Goal: Information Seeking & Learning: Learn about a topic

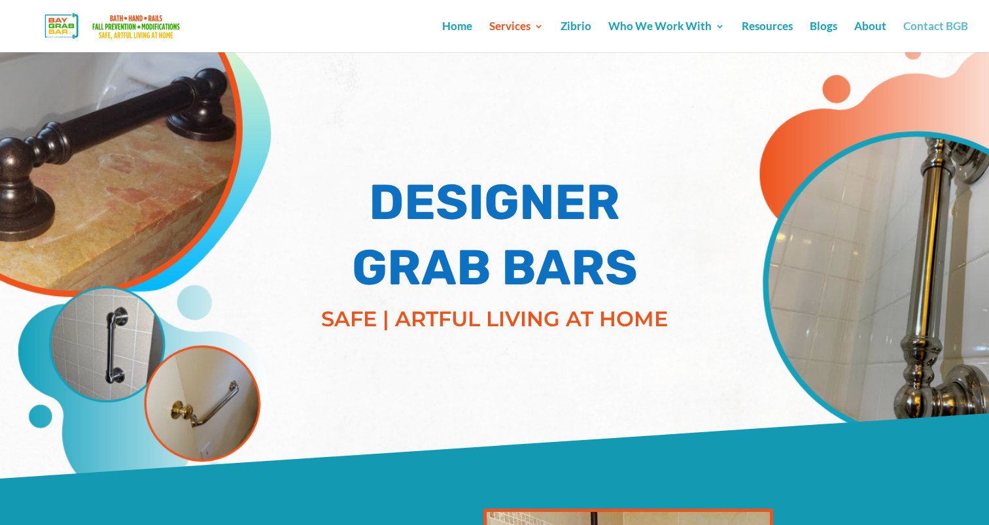
click at [936, 33] on link "Contact BGB" at bounding box center [935, 37] width 65 height 31
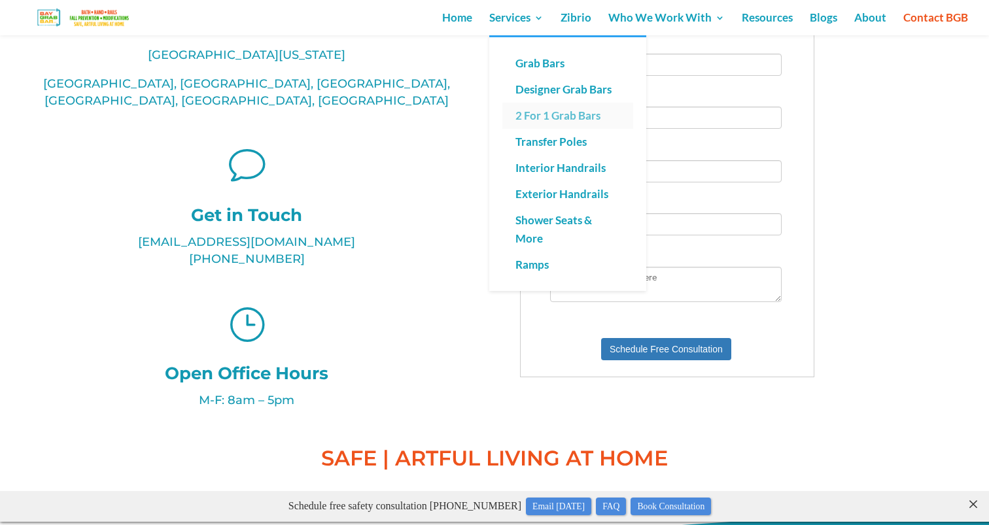
click at [532, 116] on link "2 For 1 Grab Bars" at bounding box center [567, 116] width 131 height 26
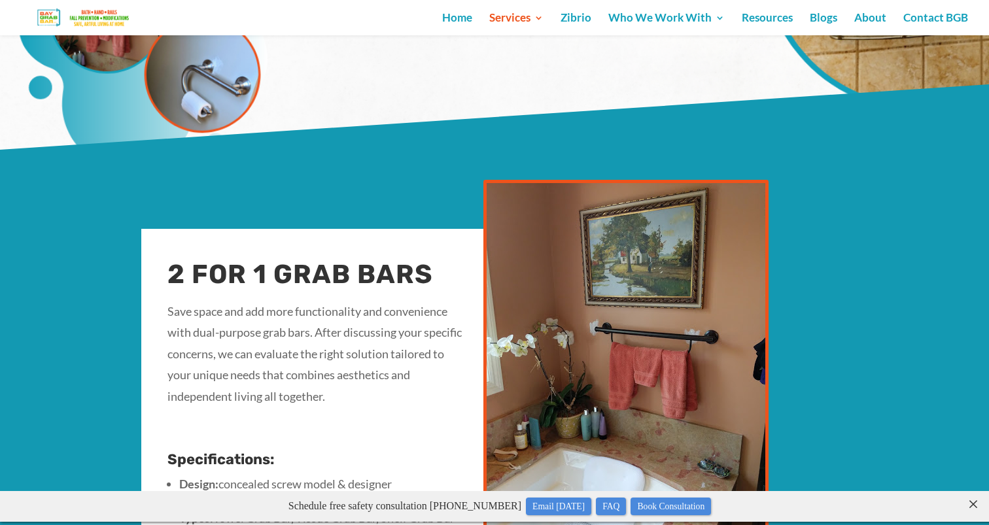
scroll to position [220, 0]
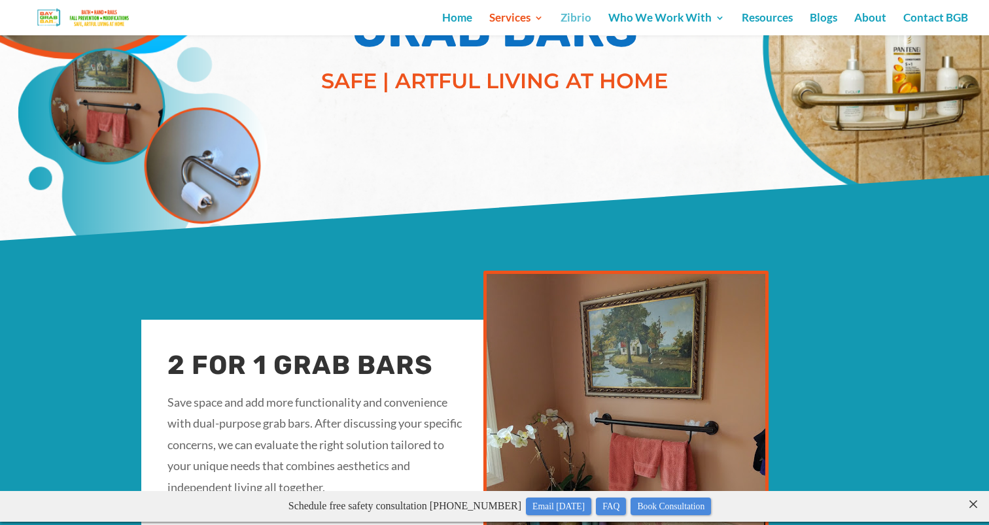
click at [578, 14] on link "Zibrio" at bounding box center [576, 24] width 31 height 22
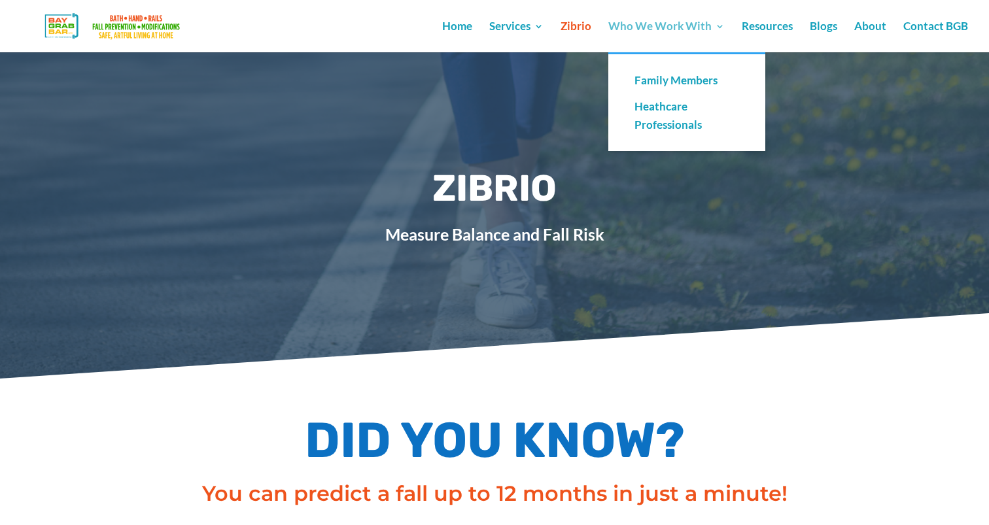
click at [629, 25] on link "Who We Work With" at bounding box center [666, 37] width 116 height 31
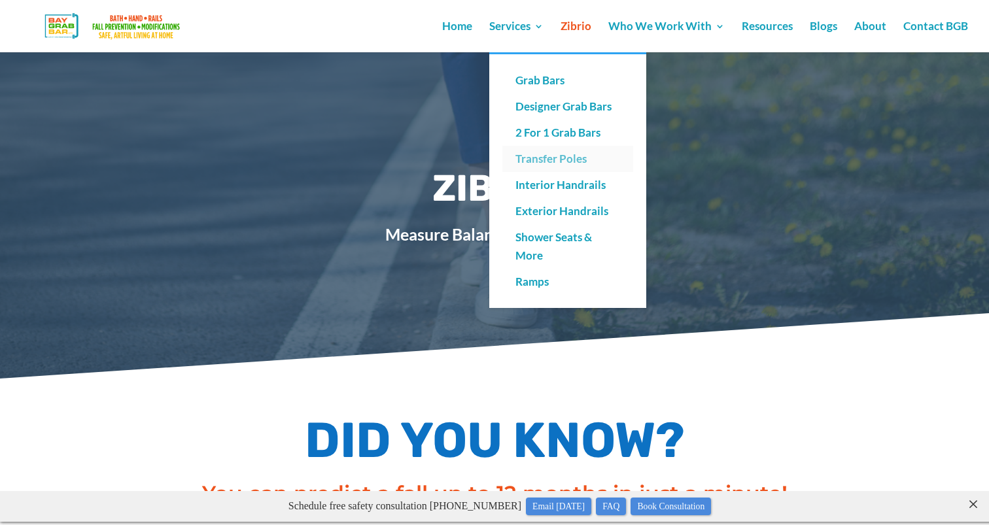
click at [531, 162] on link "Transfer Poles" at bounding box center [567, 159] width 131 height 26
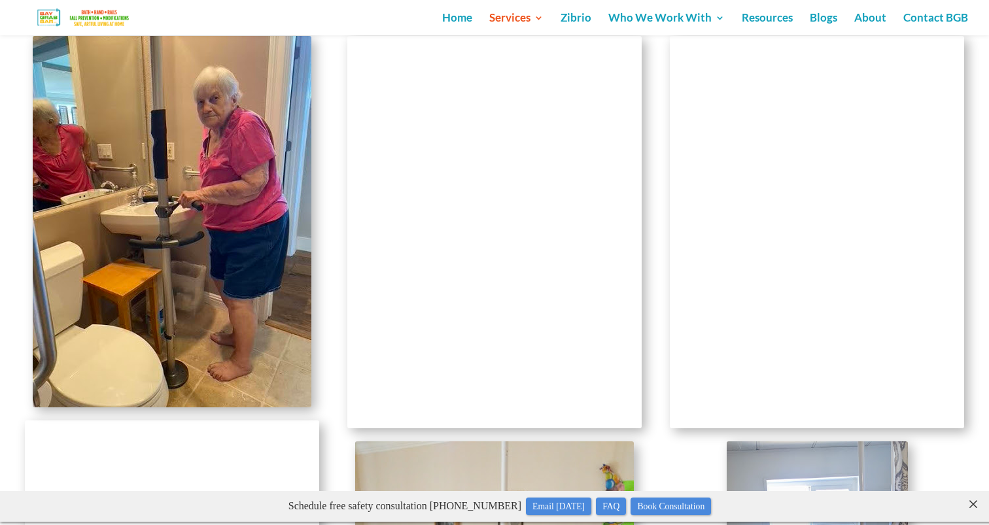
scroll to position [1066, 0]
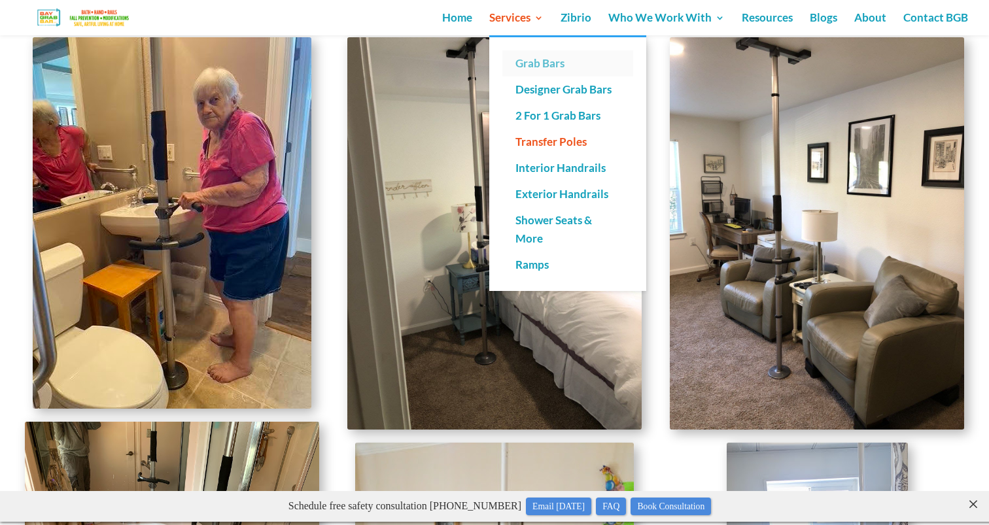
click at [537, 59] on link "Grab Bars" at bounding box center [567, 63] width 131 height 26
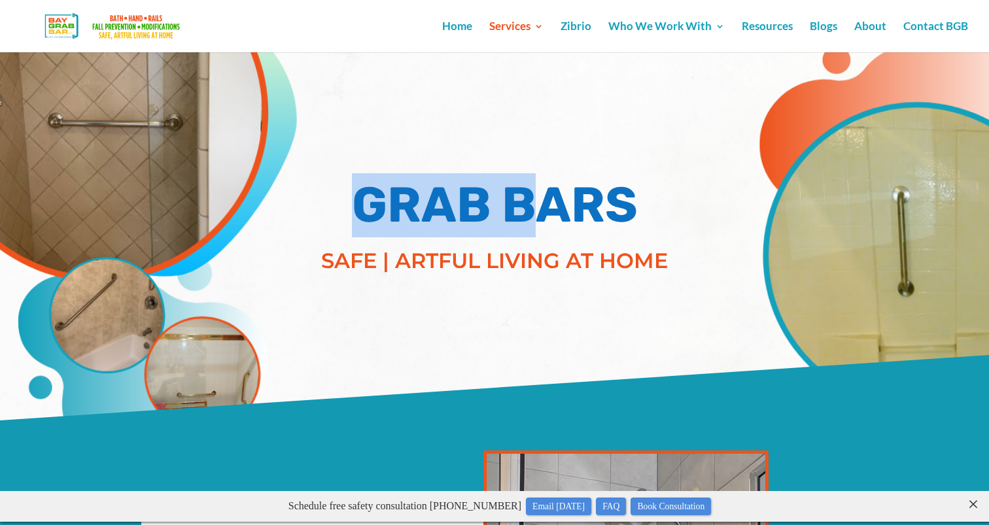
drag, startPoint x: 366, startPoint y: 200, endPoint x: 523, endPoint y: 201, distance: 156.3
click at [523, 201] on h1 "GRAB BARS" at bounding box center [494, 208] width 392 height 71
click at [524, 201] on h1 "GRAB BARS" at bounding box center [494, 208] width 392 height 71
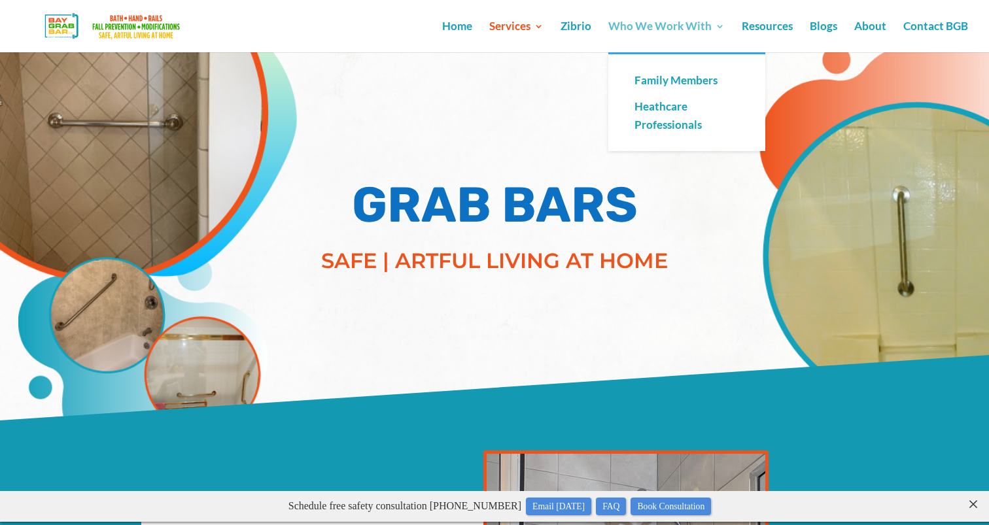
click at [616, 22] on link "Who We Work With" at bounding box center [666, 37] width 116 height 31
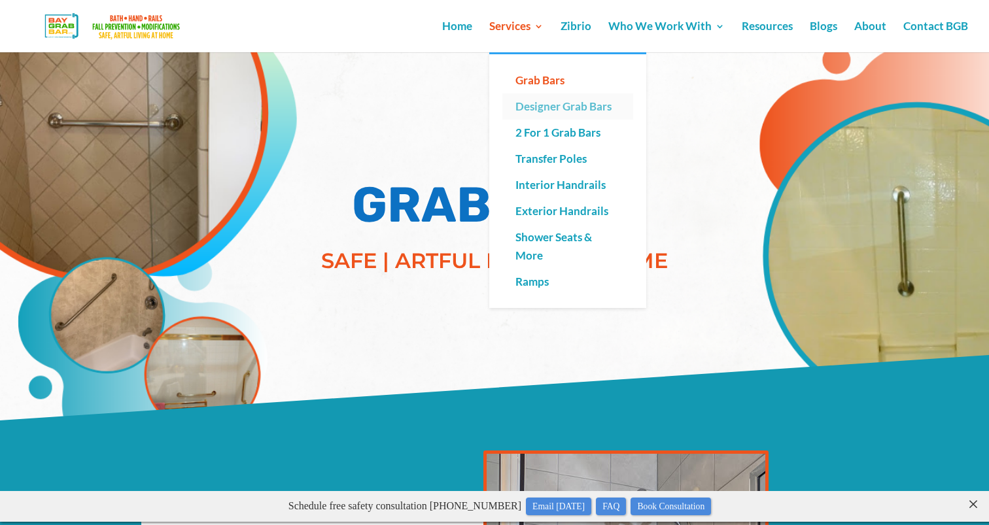
click at [532, 111] on link "Designer Grab Bars" at bounding box center [567, 107] width 131 height 26
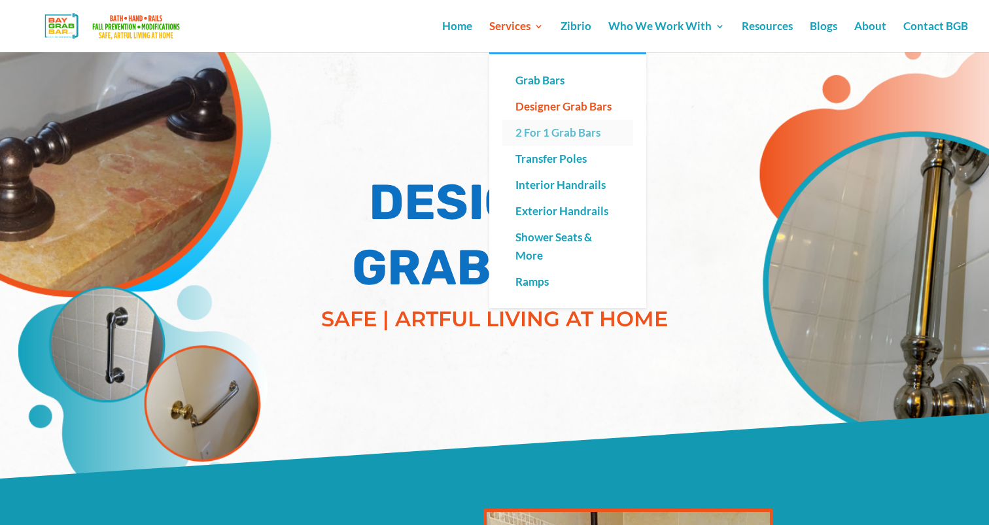
click at [532, 133] on link "2 For 1 Grab Bars" at bounding box center [567, 133] width 131 height 26
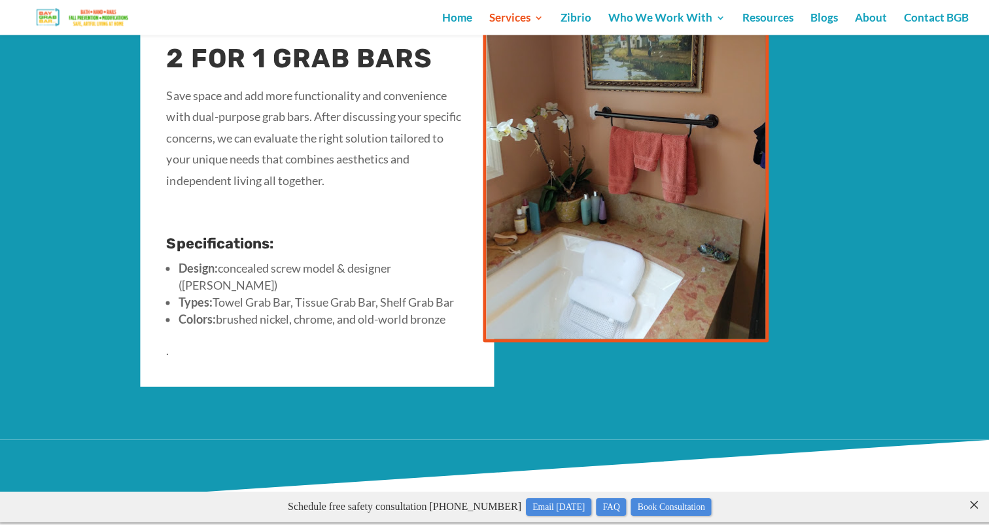
scroll to position [527, 0]
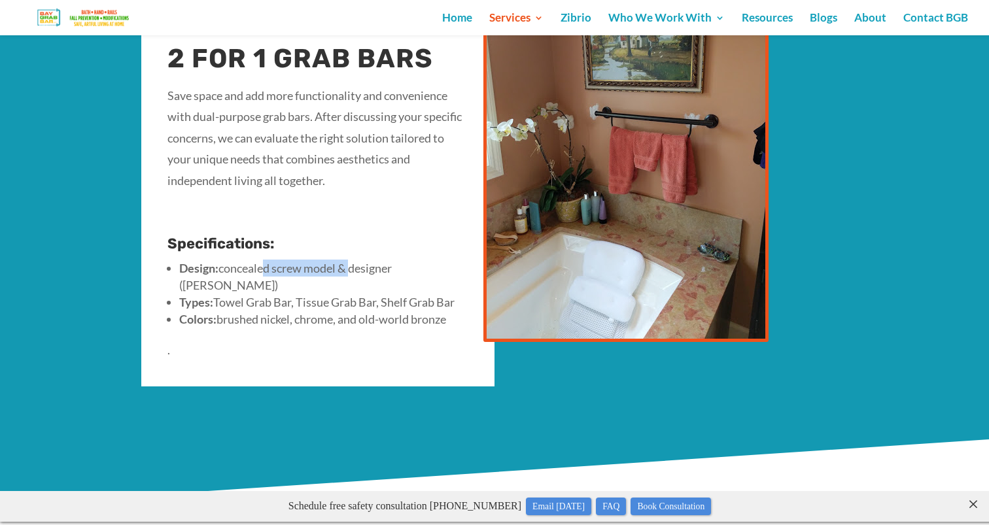
drag, startPoint x: 260, startPoint y: 268, endPoint x: 347, endPoint y: 268, distance: 87.7
click at [347, 268] on li "Design: concealed screw model & designer ([PERSON_NAME])" at bounding box center [323, 277] width 289 height 34
click at [412, 207] on p at bounding box center [317, 219] width 301 height 33
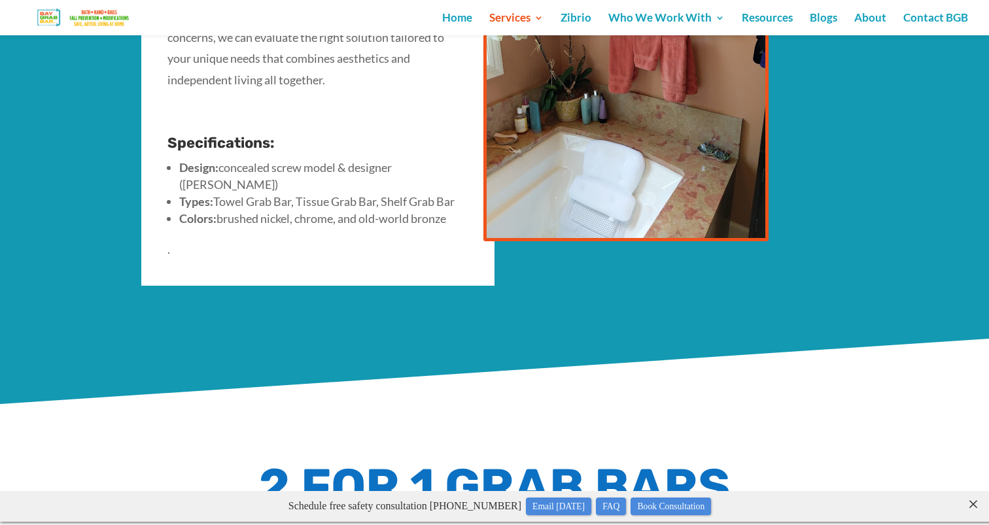
scroll to position [632, 0]
